Goal: Task Accomplishment & Management: Manage account settings

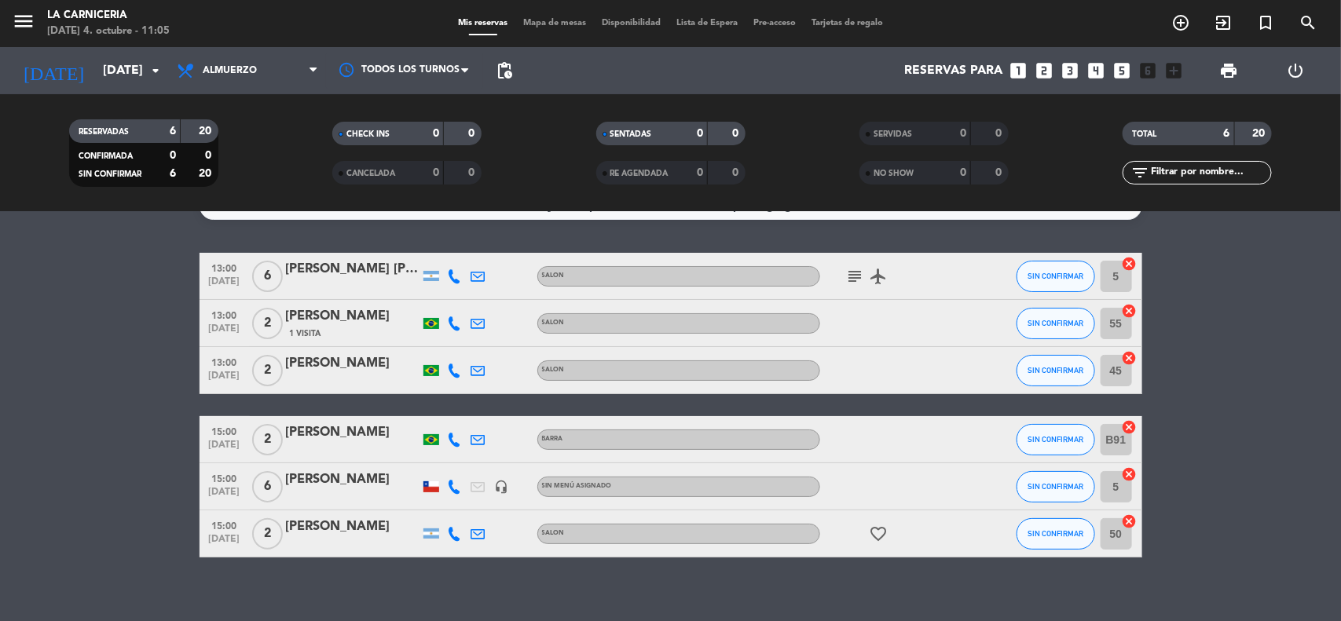
scroll to position [46, 0]
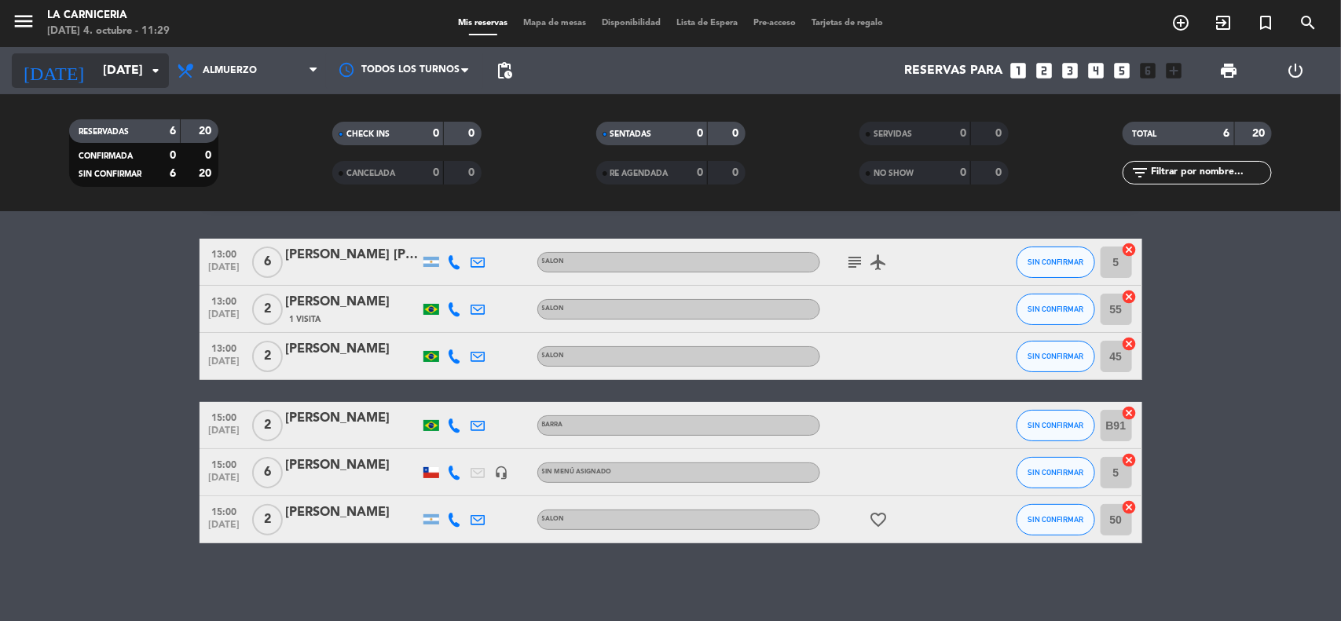
click at [134, 69] on input "[DATE]" at bounding box center [178, 71] width 166 height 31
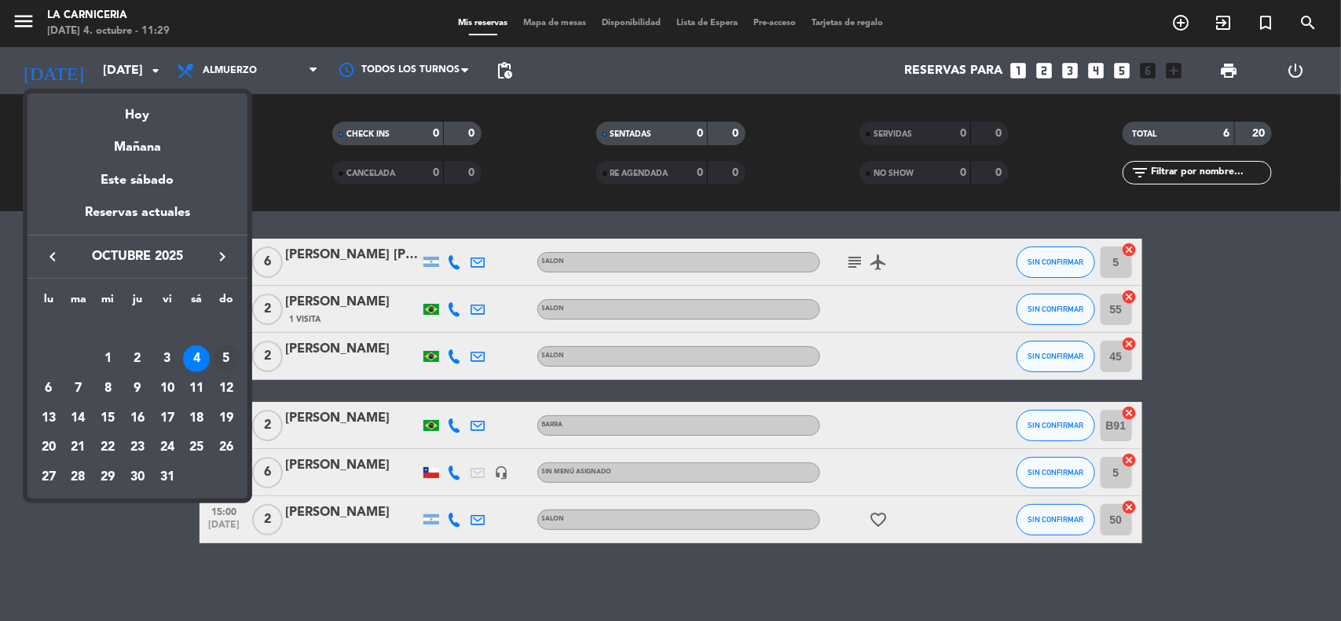
click at [230, 355] on div "5" at bounding box center [226, 359] width 27 height 27
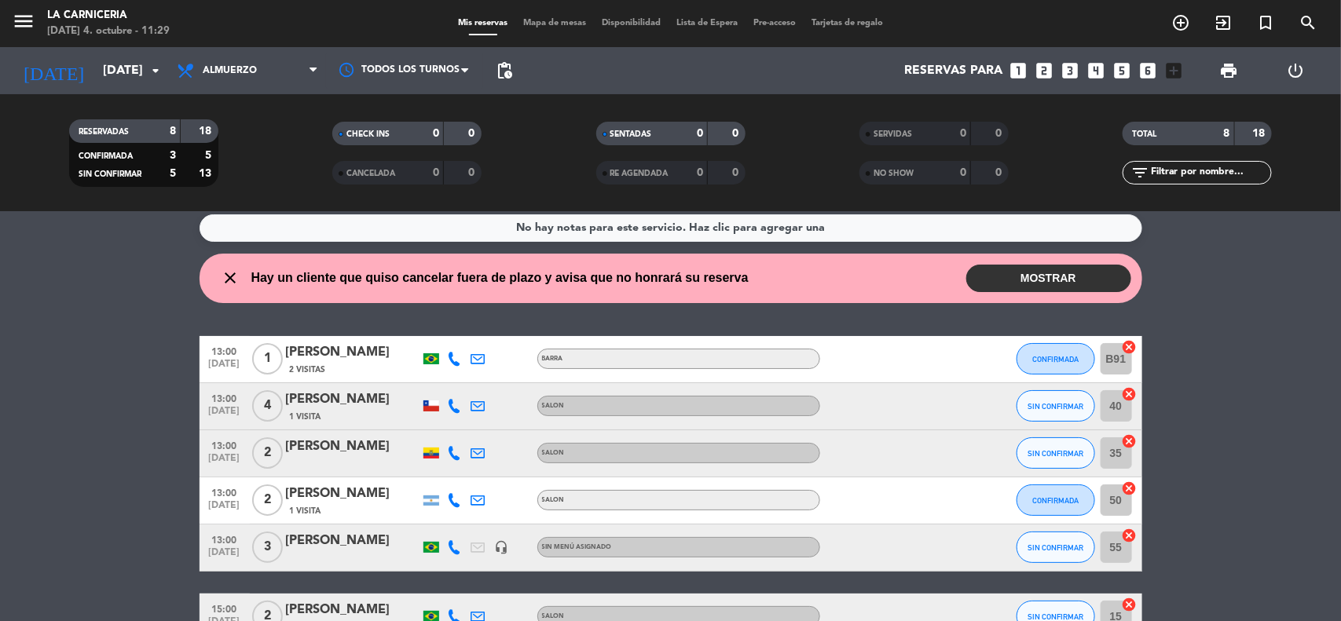
scroll to position [0, 0]
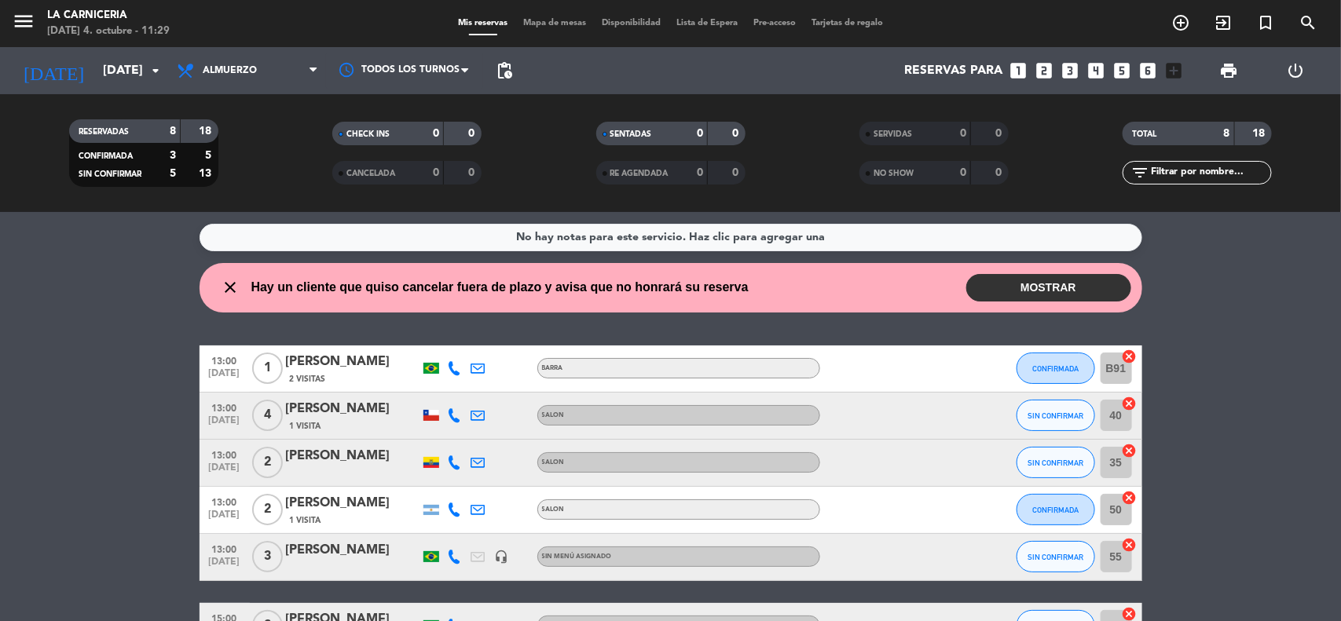
click at [1000, 276] on button "MOSTRAR" at bounding box center [1048, 287] width 165 height 27
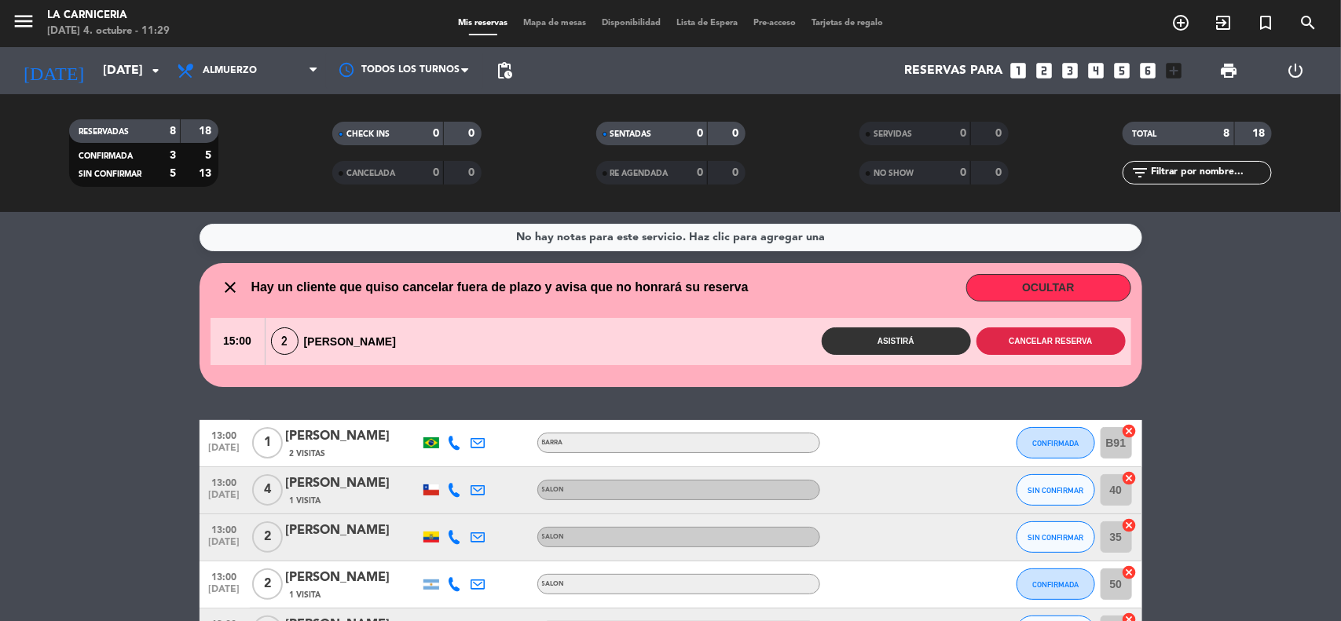
click at [1043, 347] on button "Cancelar reserva" at bounding box center [1050, 341] width 149 height 27
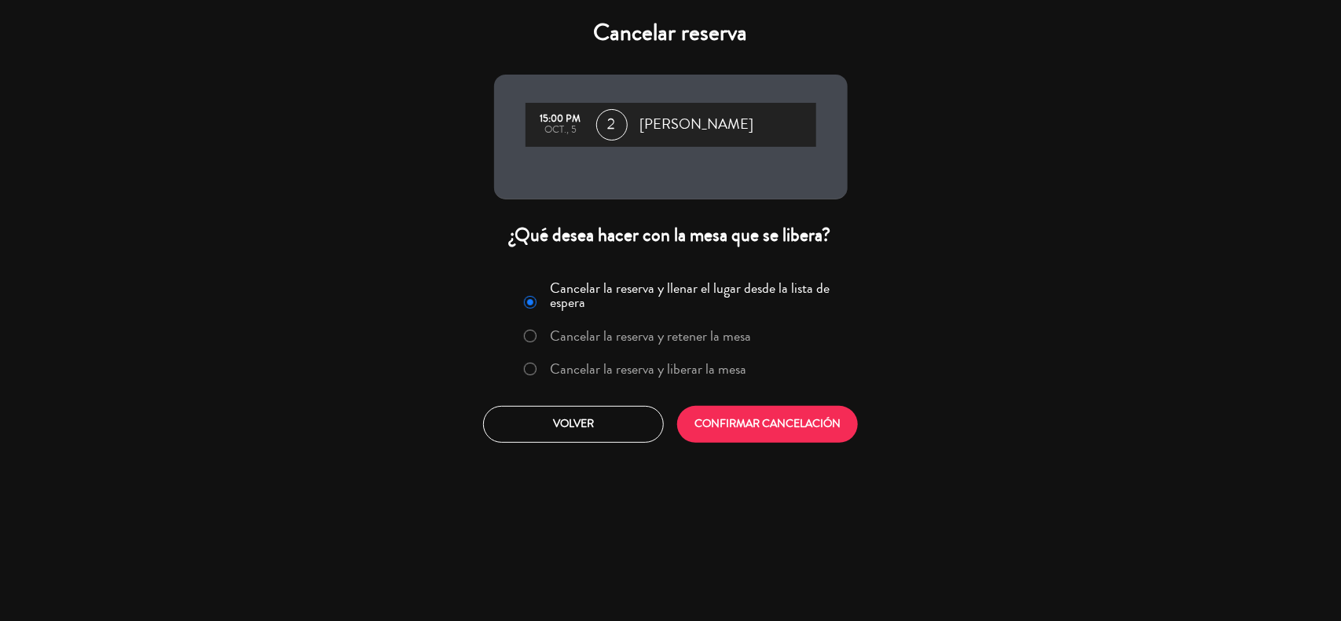
click at [693, 363] on label "Cancelar la reserva y liberar la mesa" at bounding box center [648, 369] width 196 height 14
click at [734, 408] on button "CONFIRMAR CANCELACIÓN" at bounding box center [767, 424] width 181 height 37
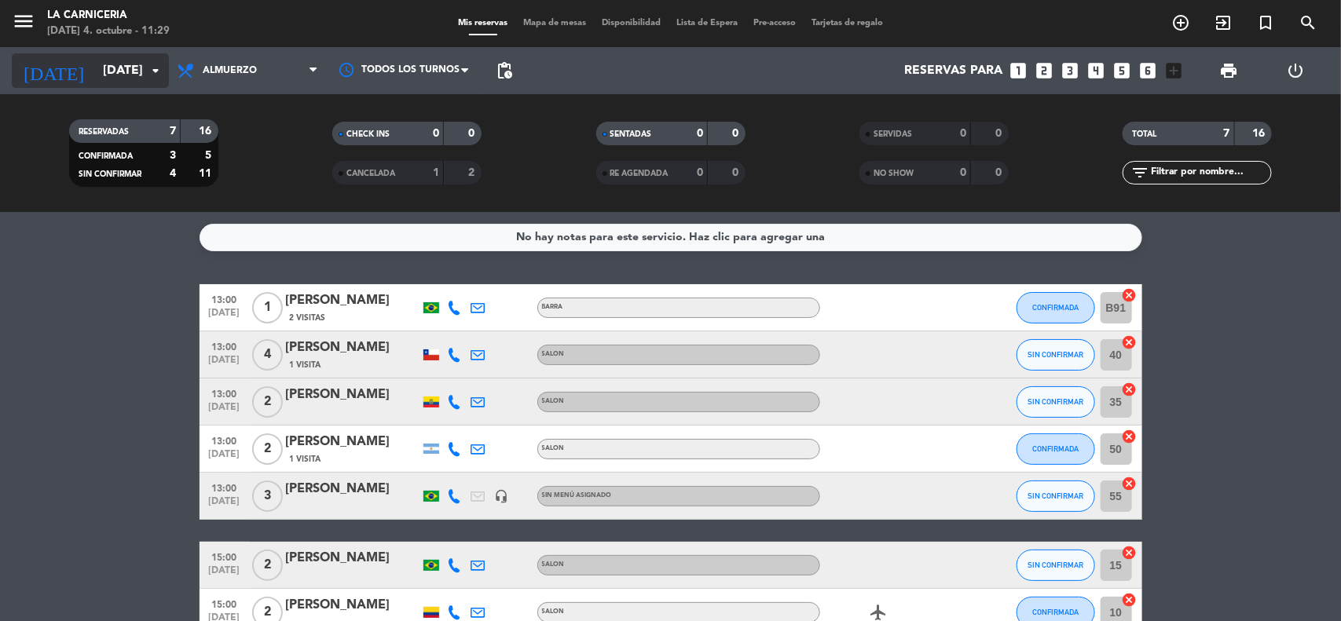
click at [159, 71] on icon "arrow_drop_down" at bounding box center [155, 70] width 19 height 19
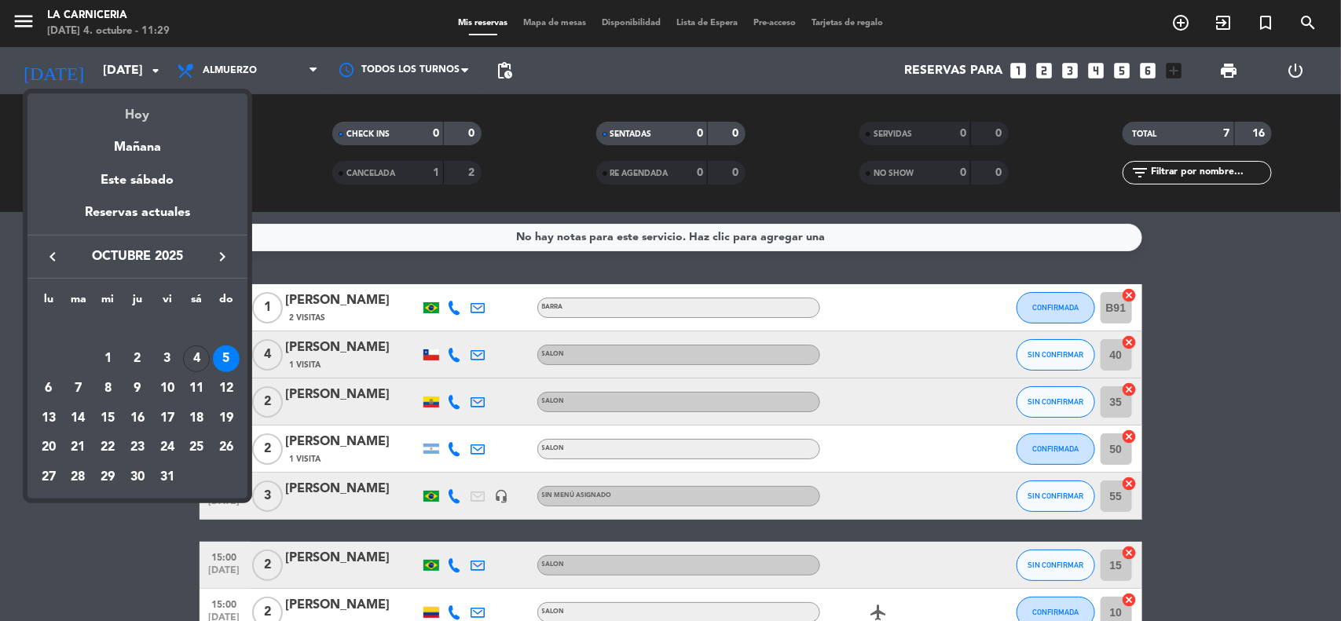
click at [159, 118] on div "Hoy" at bounding box center [137, 109] width 220 height 32
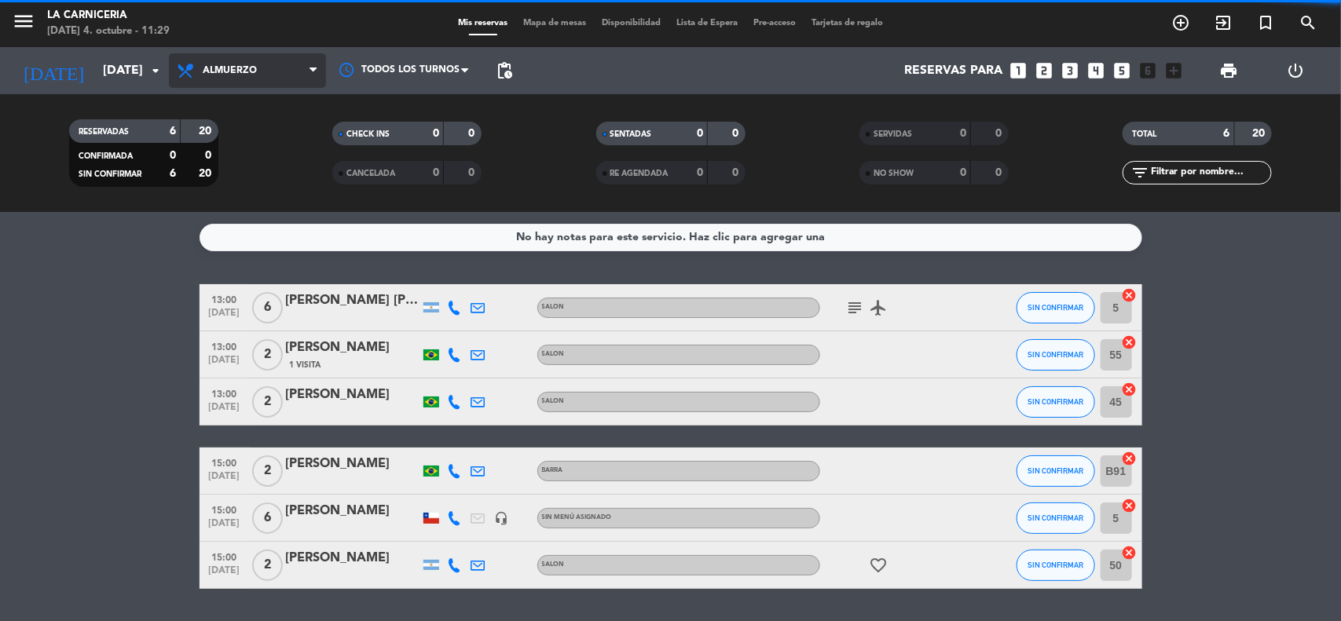
click at [210, 83] on span "Almuerzo" at bounding box center [247, 70] width 157 height 35
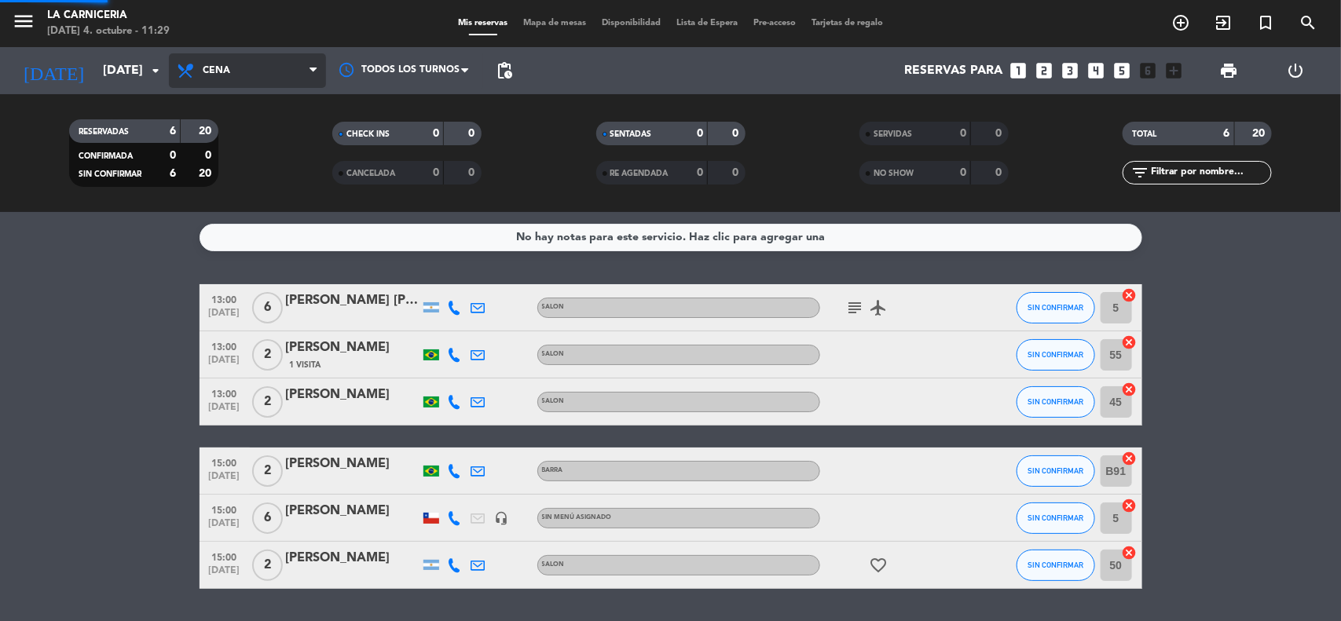
click at [224, 161] on div "menu La Carniceria [DATE] 4. octubre - 11:29 Mis reservas Mapa de mesas Disponi…" at bounding box center [670, 106] width 1341 height 212
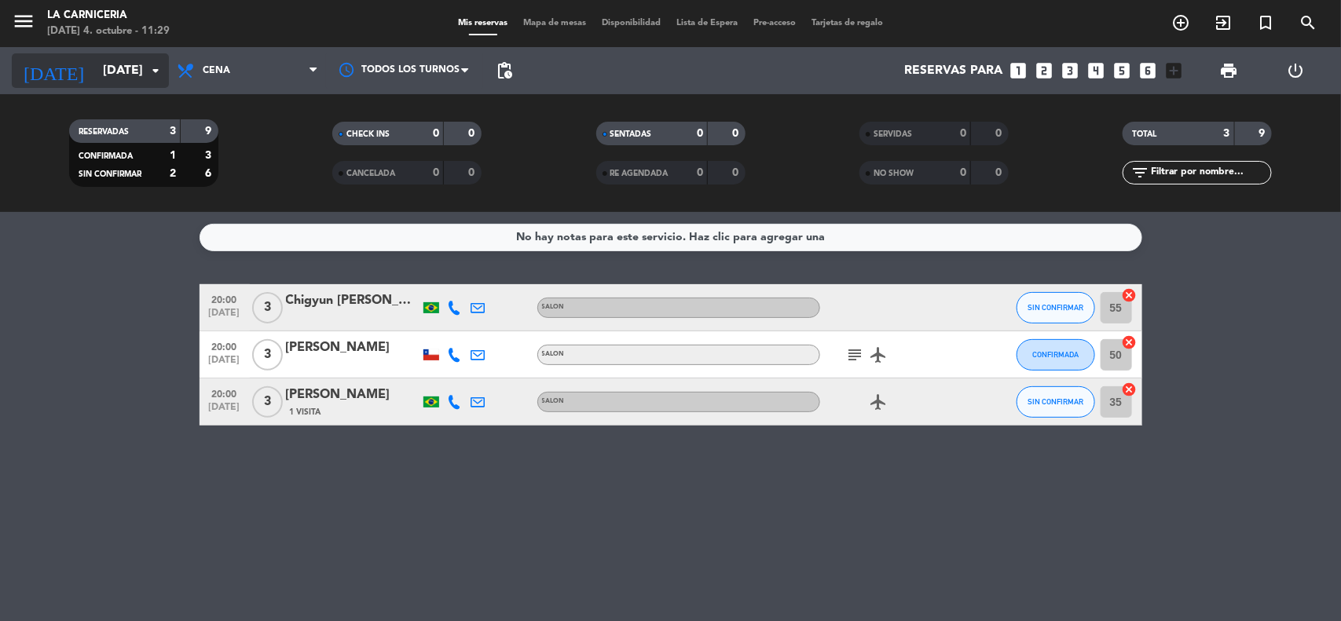
click at [161, 79] on icon "arrow_drop_down" at bounding box center [155, 70] width 19 height 19
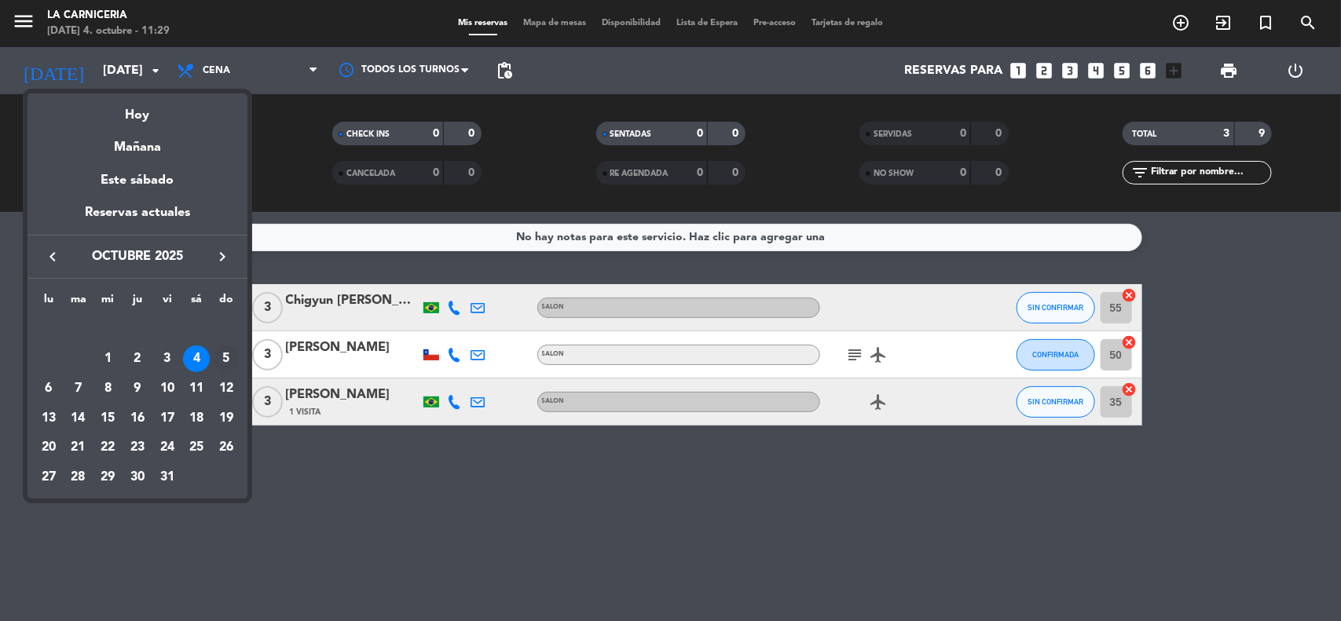
click at [222, 353] on div "5" at bounding box center [226, 359] width 27 height 27
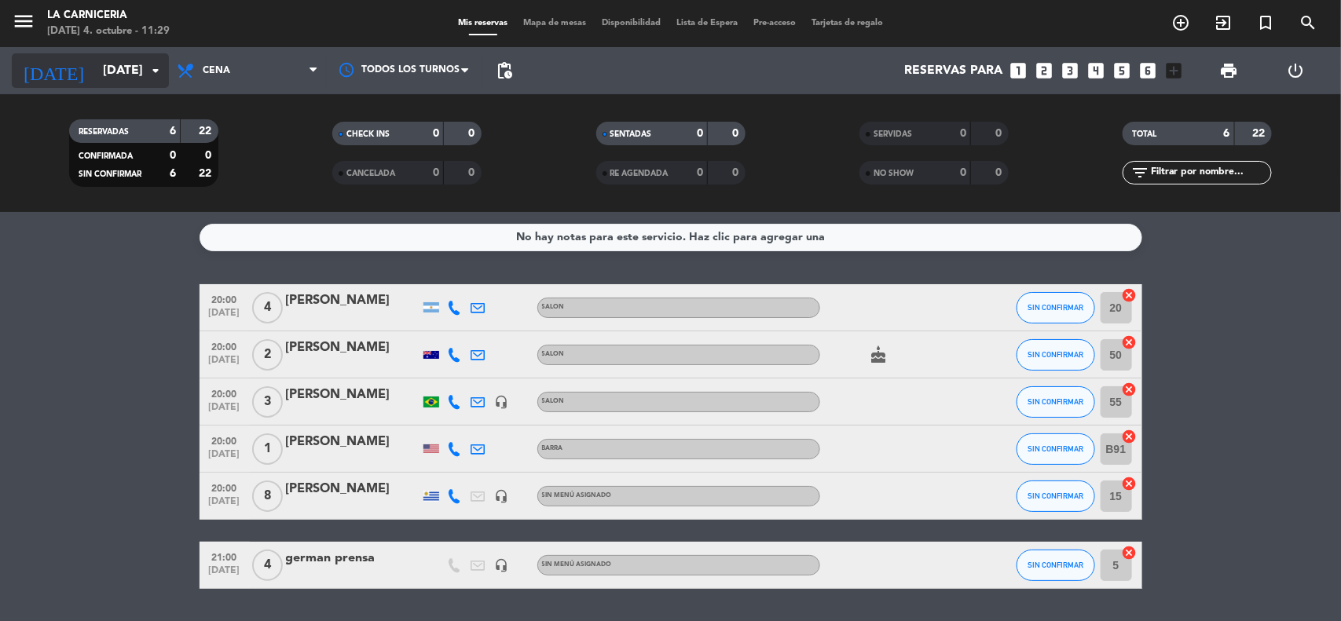
click at [146, 73] on icon "arrow_drop_down" at bounding box center [155, 70] width 19 height 19
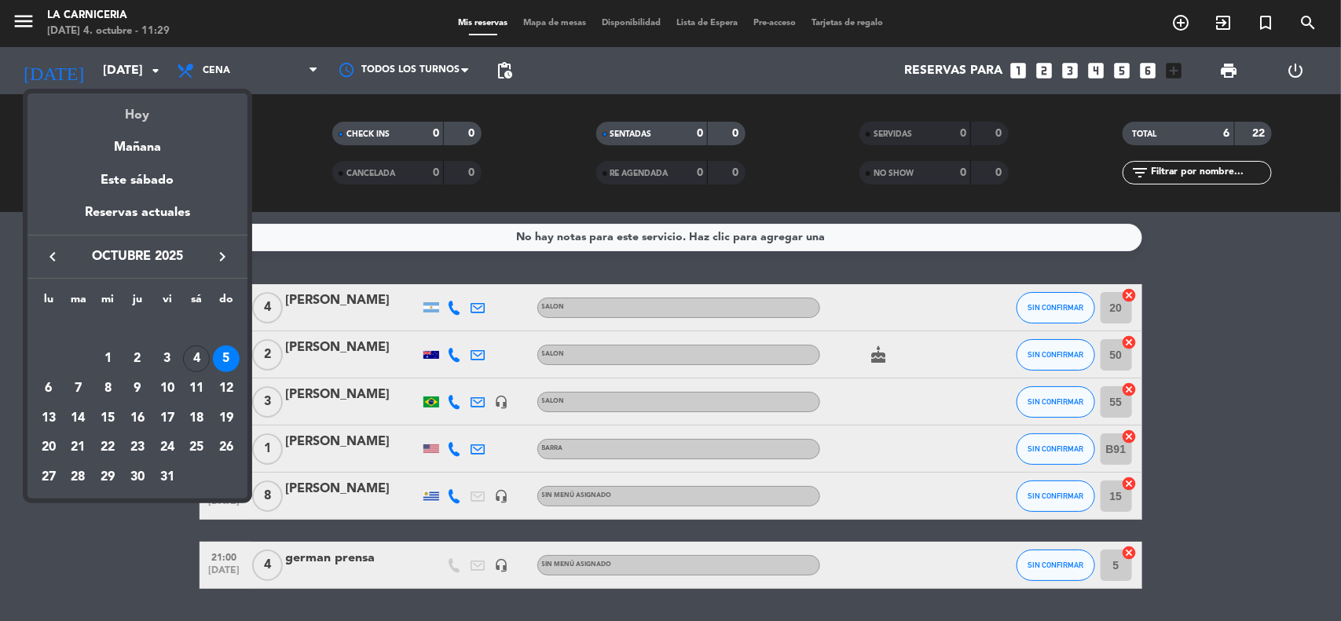
click at [140, 107] on div "Hoy" at bounding box center [137, 109] width 220 height 32
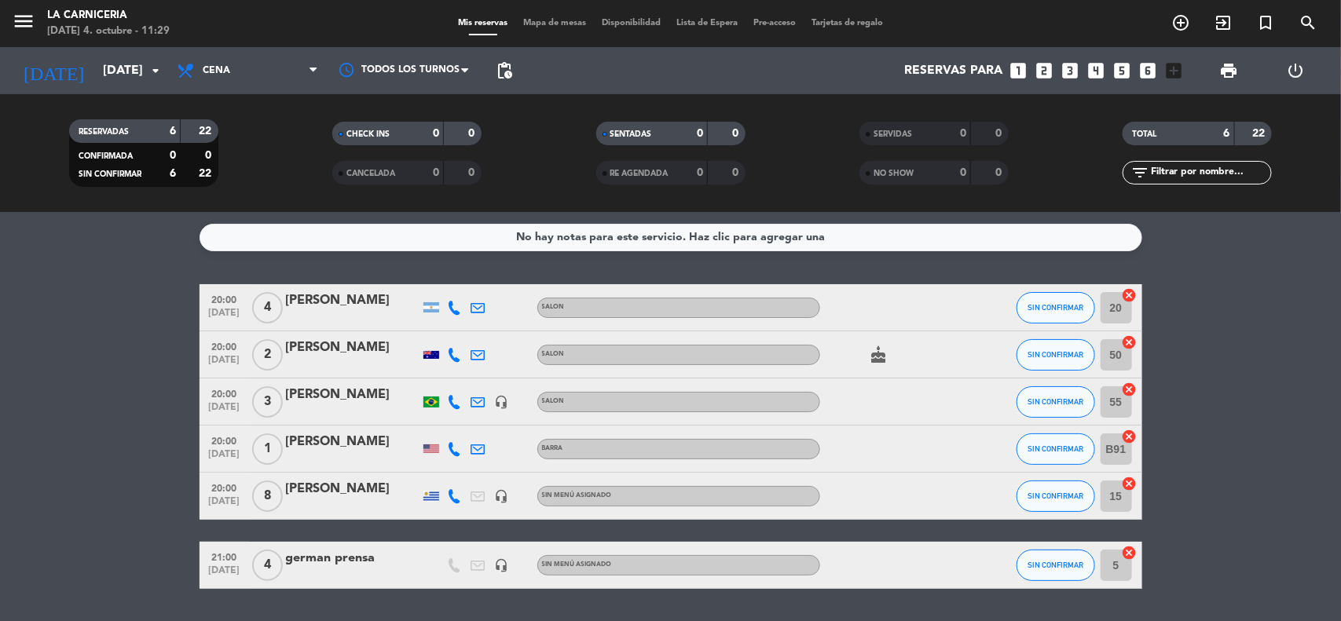
type input "[DATE]"
click at [222, 75] on span "Cena" at bounding box center [216, 70] width 27 height 11
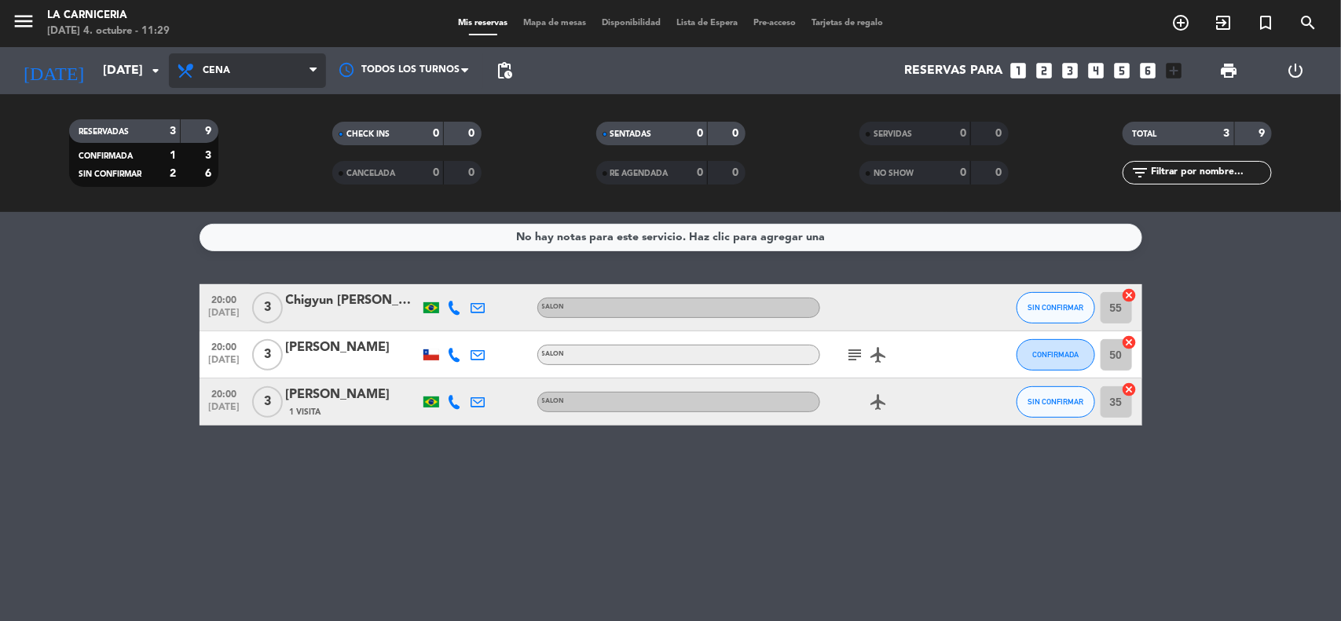
click at [229, 80] on span "Cena" at bounding box center [247, 70] width 157 height 35
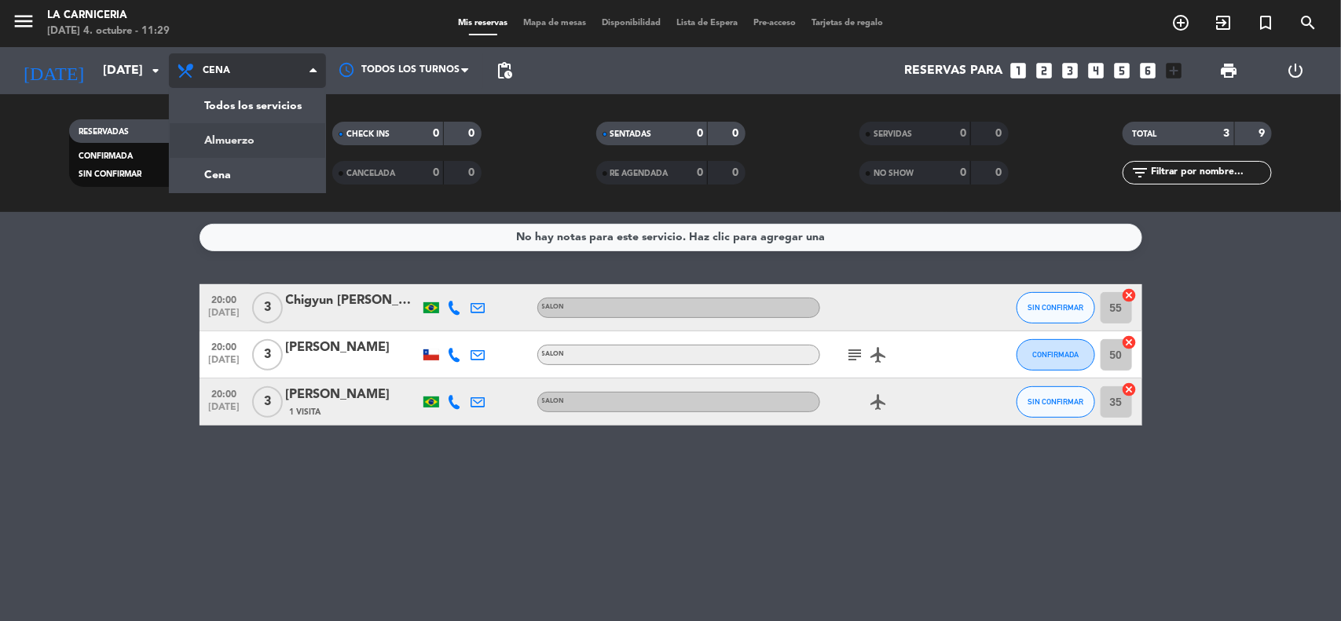
click at [236, 127] on div "menu La Carniceria [DATE] 4. octubre - 11:29 Mis reservas Mapa de mesas Disponi…" at bounding box center [670, 106] width 1341 height 212
